Goal: Information Seeking & Learning: Check status

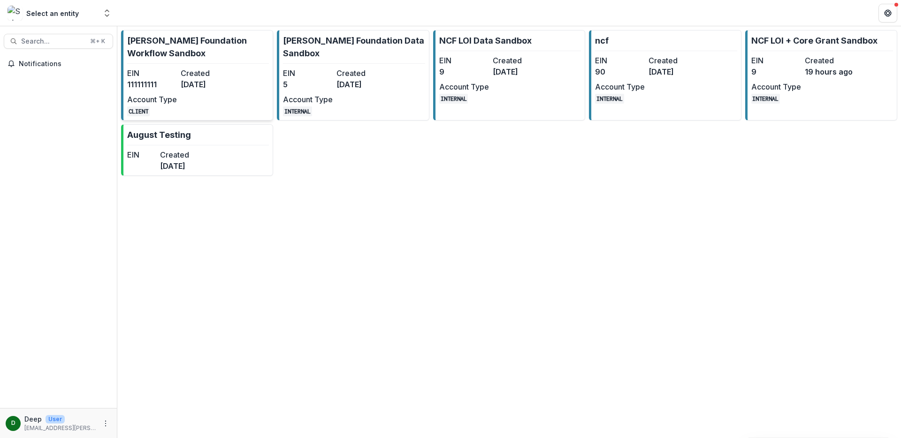
click at [232, 79] on link "[PERSON_NAME] Foundation Workflow Sandbox EIN [US_EMPLOYER_IDENTIFICATION_NUMBE…" at bounding box center [197, 75] width 152 height 91
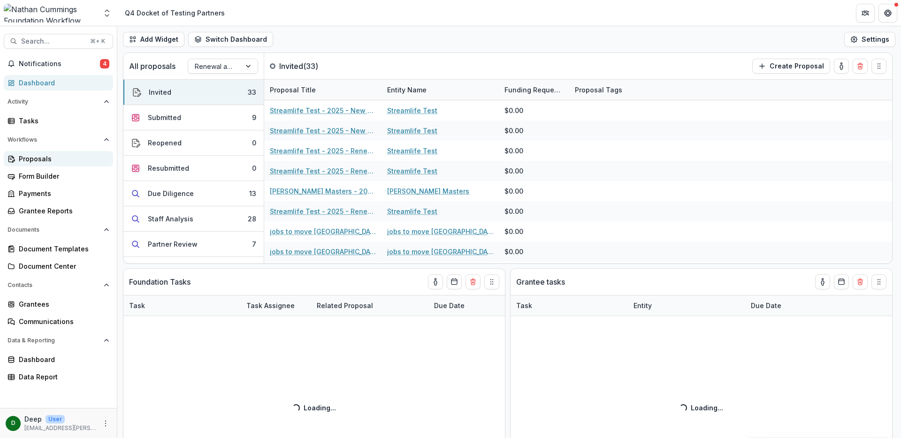
click at [41, 155] on div "Proposals" at bounding box center [62, 159] width 87 height 10
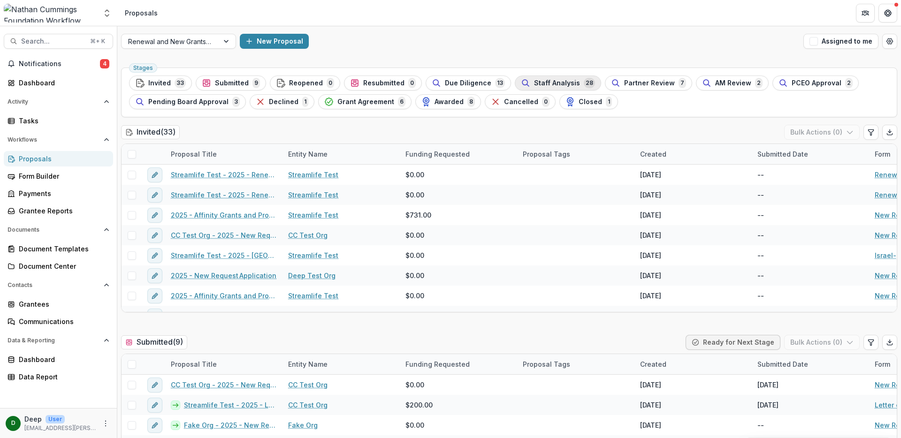
click at [534, 82] on span "Staff Analysis" at bounding box center [557, 83] width 46 height 8
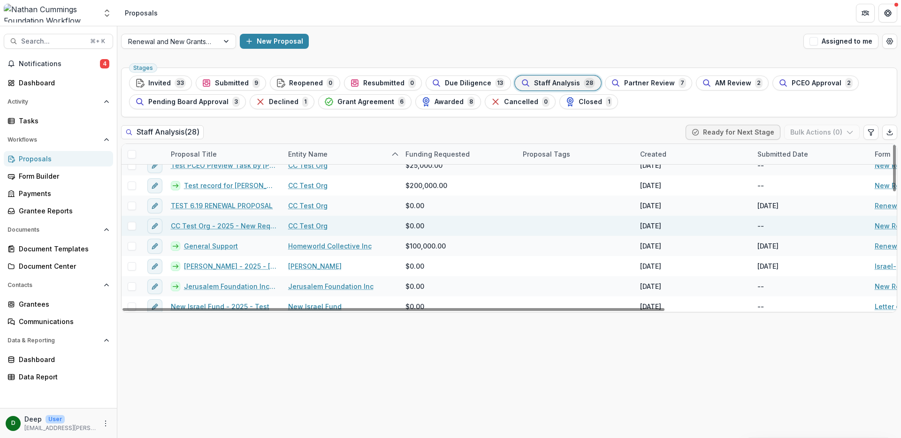
scroll to position [68, 0]
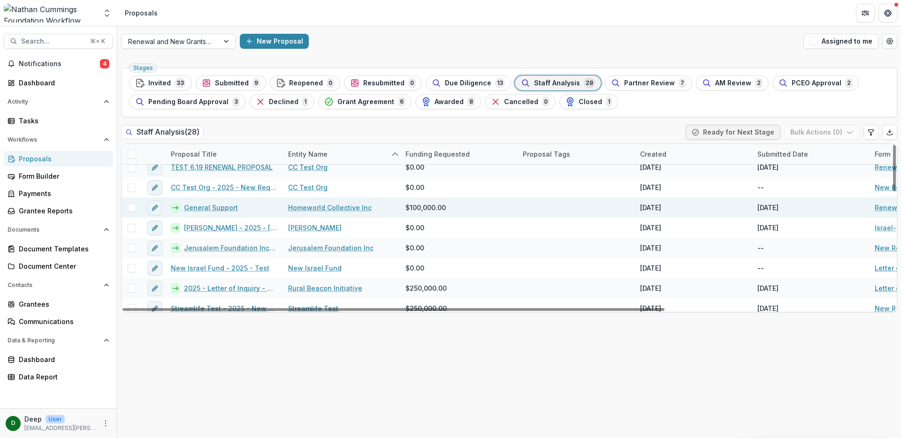
click at [334, 209] on link "Homeworld Collective Inc" at bounding box center [329, 208] width 83 height 10
